Goal: Find specific page/section: Find specific page/section

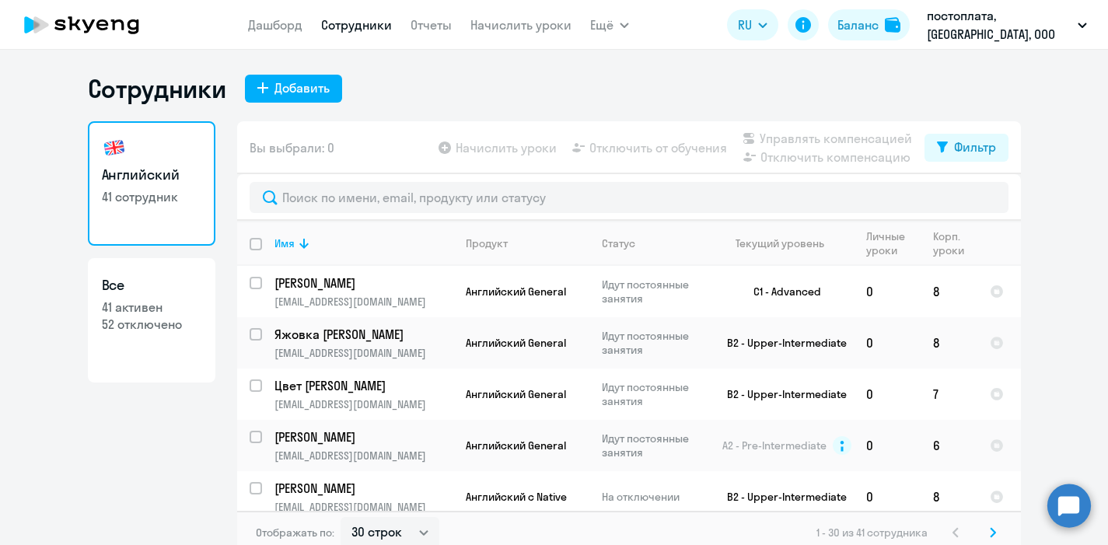
select select "30"
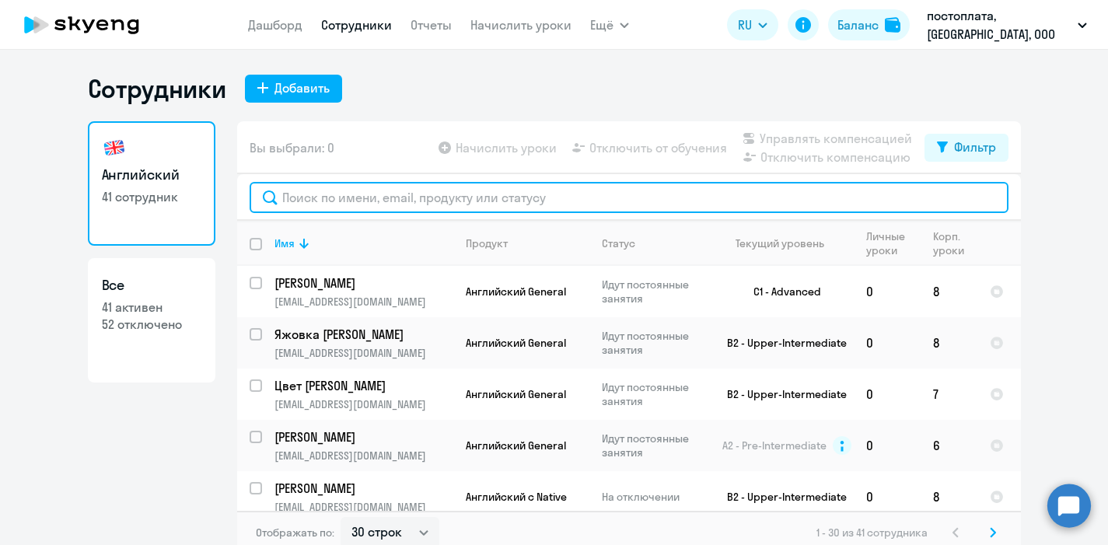
click at [296, 200] on input "text" at bounding box center [629, 197] width 759 height 31
paste input "[EMAIL_ADDRESS][DOMAIN_NAME]"
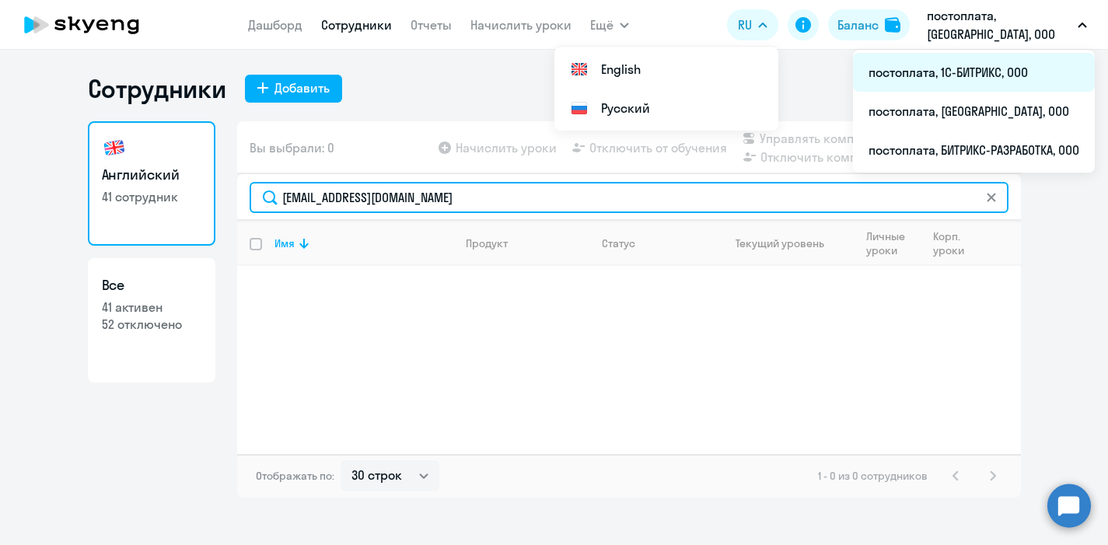
type input "[EMAIL_ADDRESS][DOMAIN_NAME]"
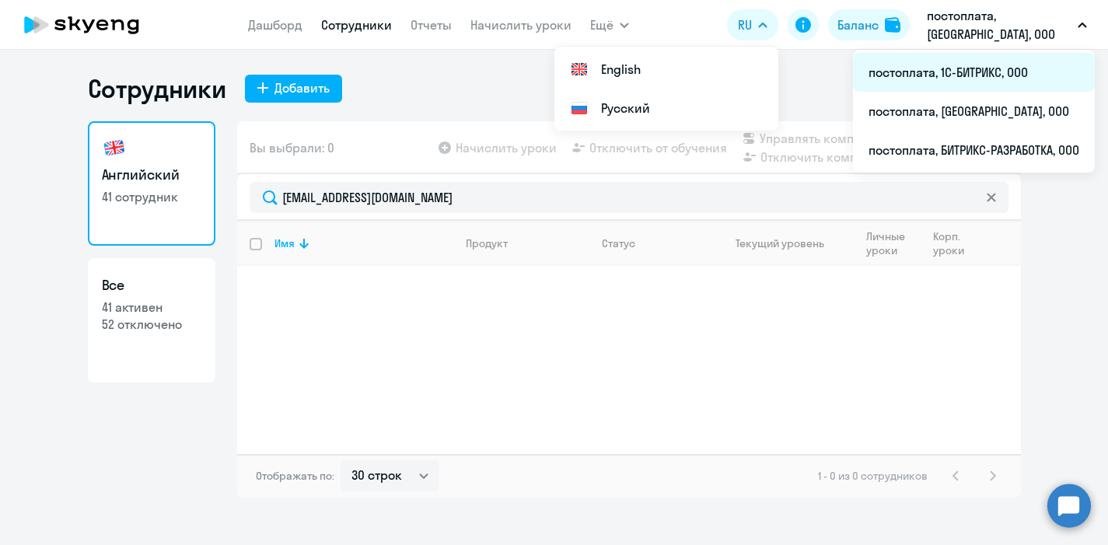
click at [942, 70] on li "постоплата, 1С-БИТРИКС, ООО" at bounding box center [974, 72] width 242 height 39
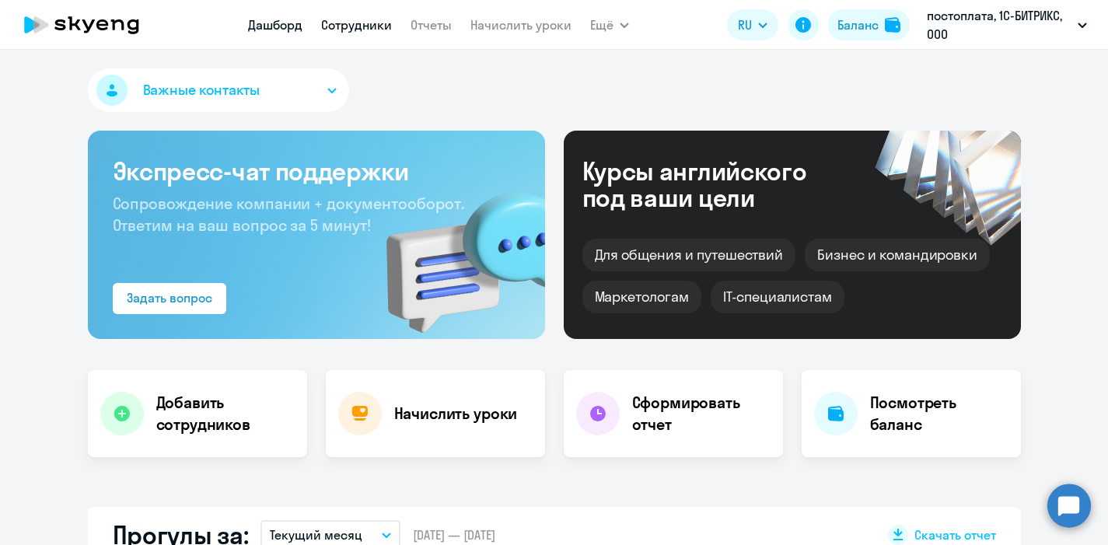
click at [353, 19] on link "Сотрудники" at bounding box center [356, 25] width 71 height 16
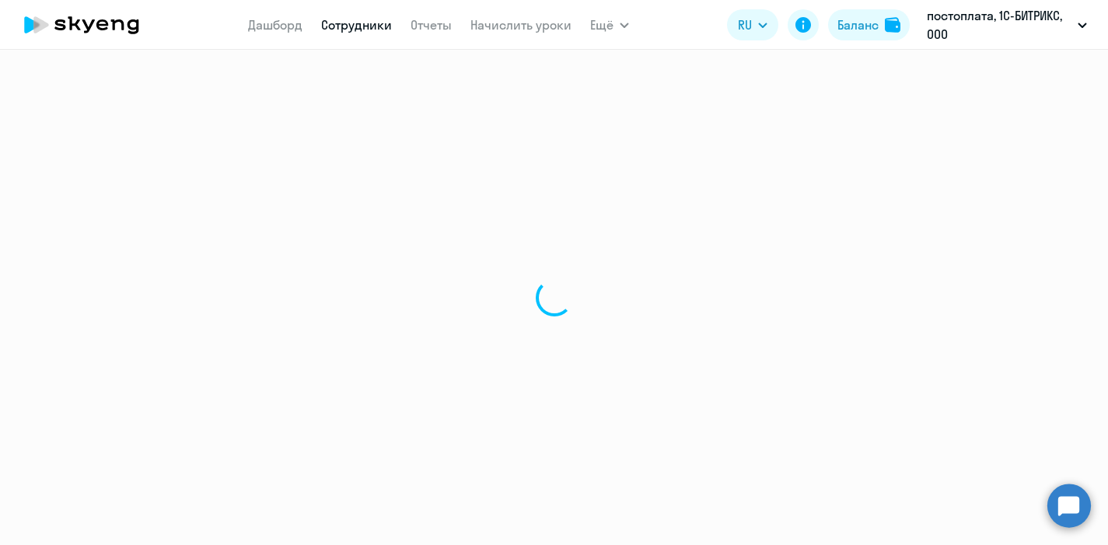
select select "30"
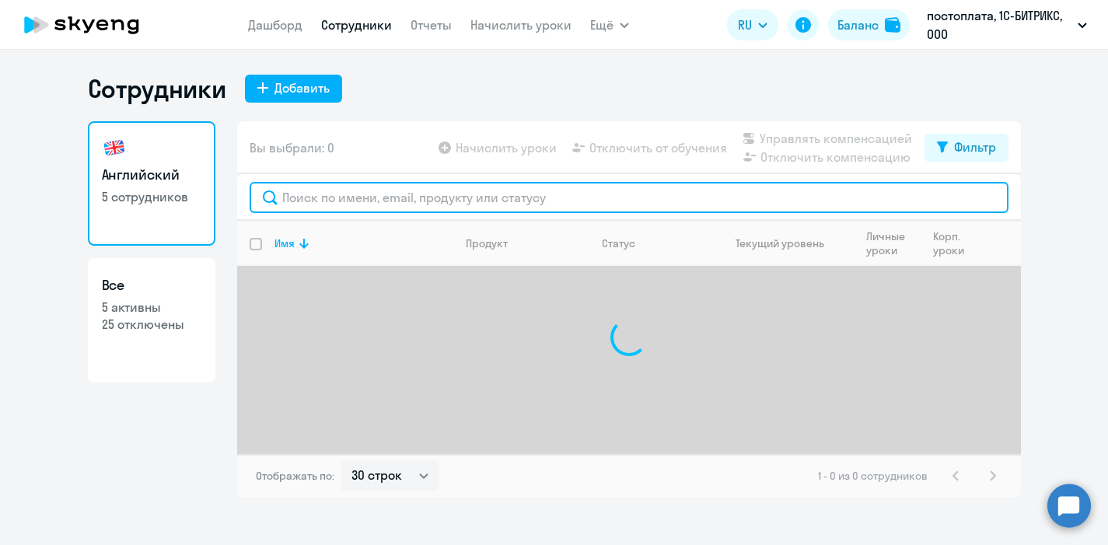
click at [310, 202] on input "text" at bounding box center [629, 197] width 759 height 31
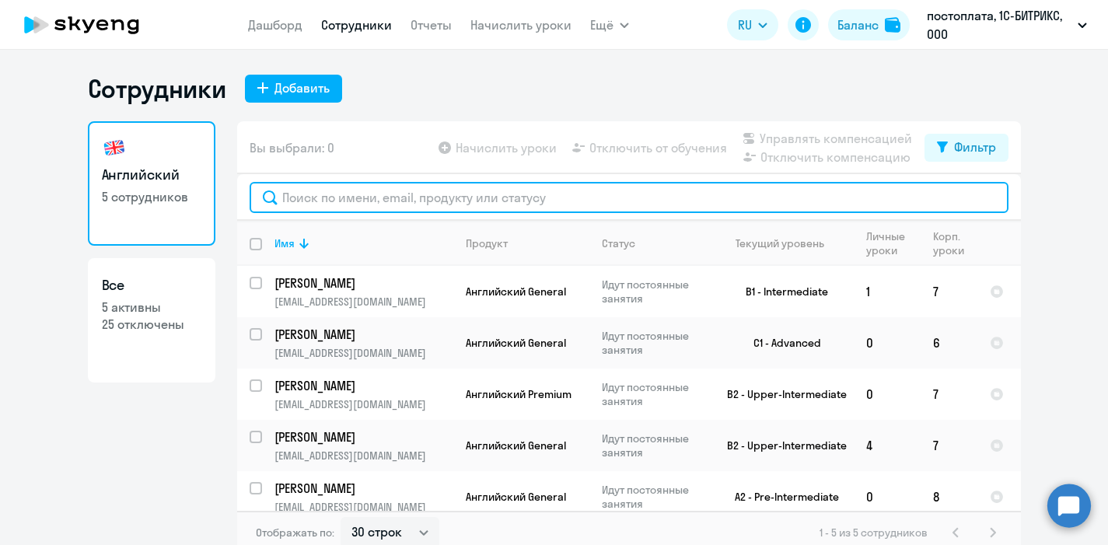
paste input "[EMAIL_ADDRESS][DOMAIN_NAME]"
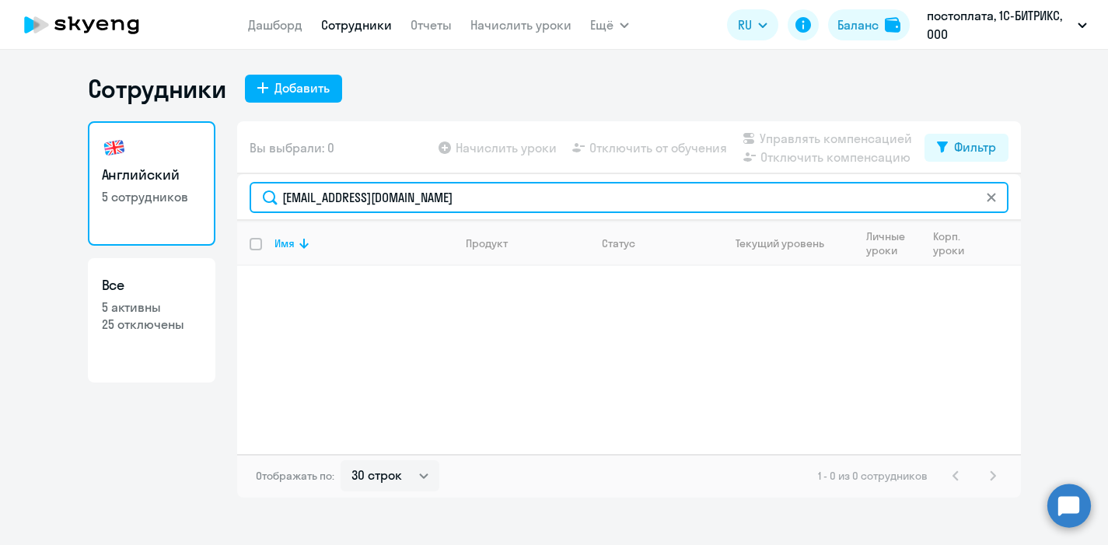
type input "[EMAIL_ADDRESS][DOMAIN_NAME]"
